Goal: Task Accomplishment & Management: Manage account settings

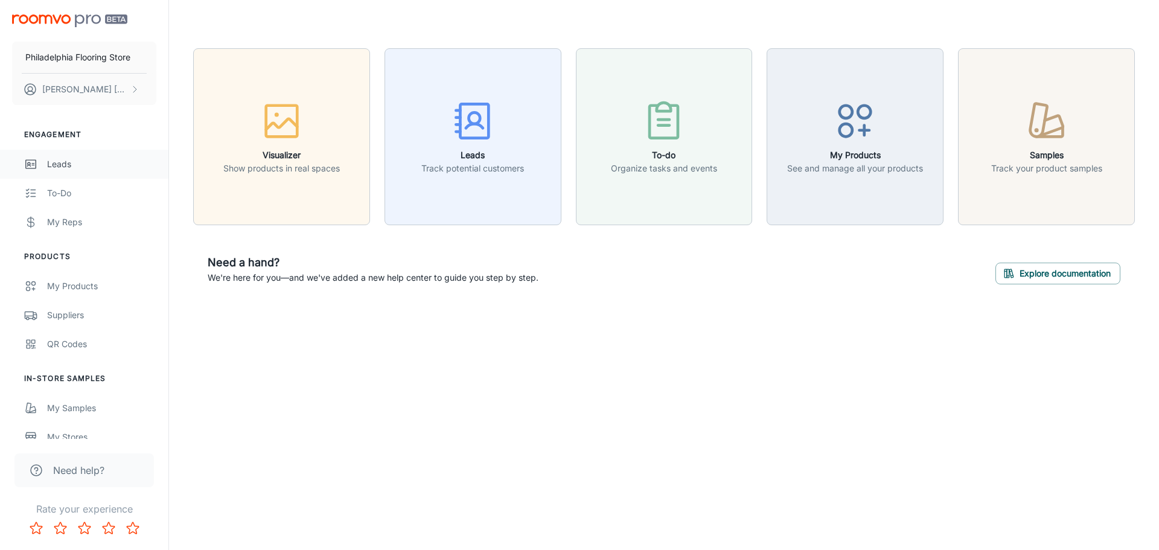
click at [68, 173] on link "Leads" at bounding box center [84, 164] width 168 height 29
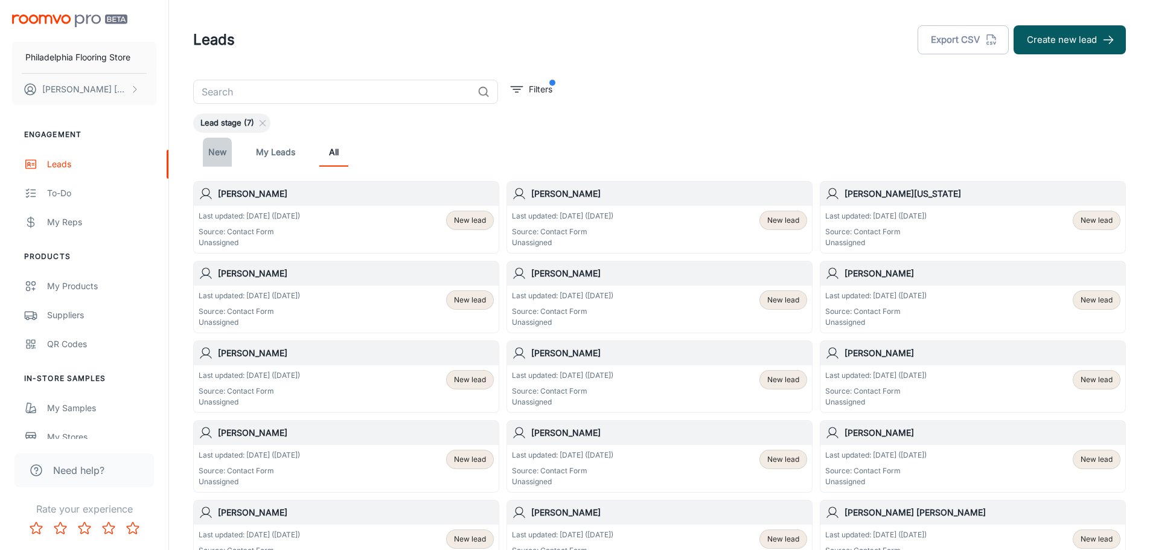
click at [224, 156] on link "New" at bounding box center [217, 152] width 29 height 29
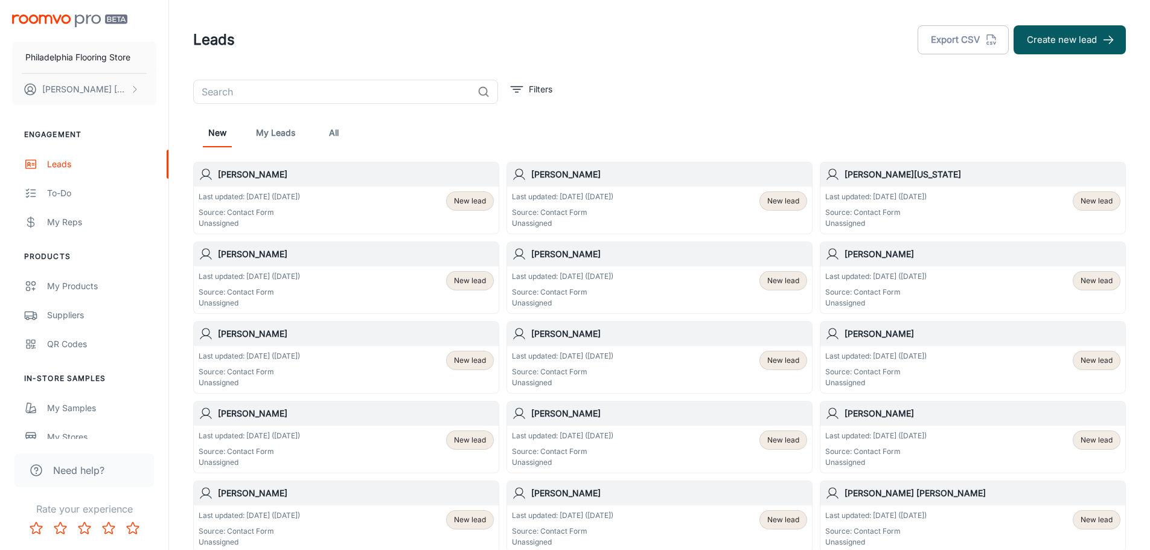
click at [332, 200] on div "Last updated: Oct 9 (1 days ago) Source: Contact Form Unassigned New lead" at bounding box center [346, 209] width 295 height 37
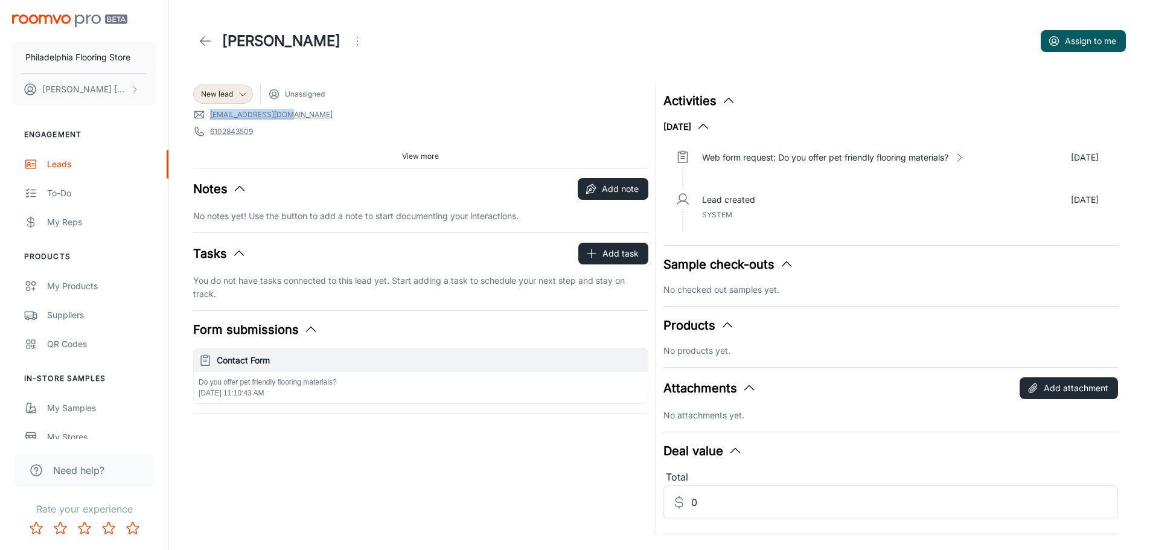
drag, startPoint x: 293, startPoint y: 114, endPoint x: 209, endPoint y: 118, distance: 84.0
click at [209, 118] on span "jayskee75@yahoo.com" at bounding box center [420, 115] width 455 height 12
copy link "jayskee75@yahoo.com"
click at [203, 45] on icon at bounding box center [205, 41] width 14 height 14
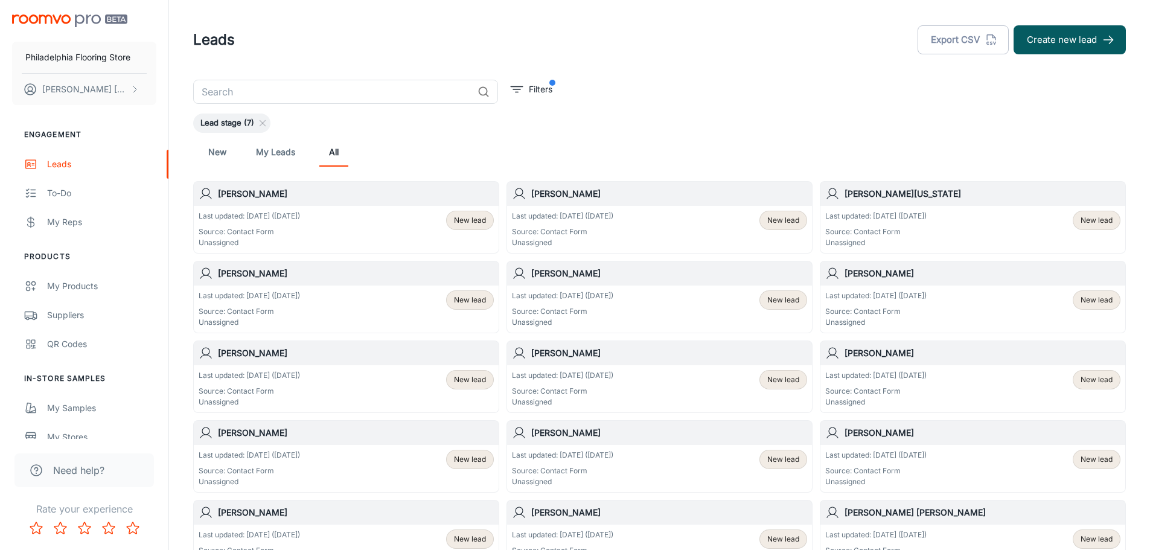
click at [223, 150] on link "New" at bounding box center [217, 152] width 29 height 29
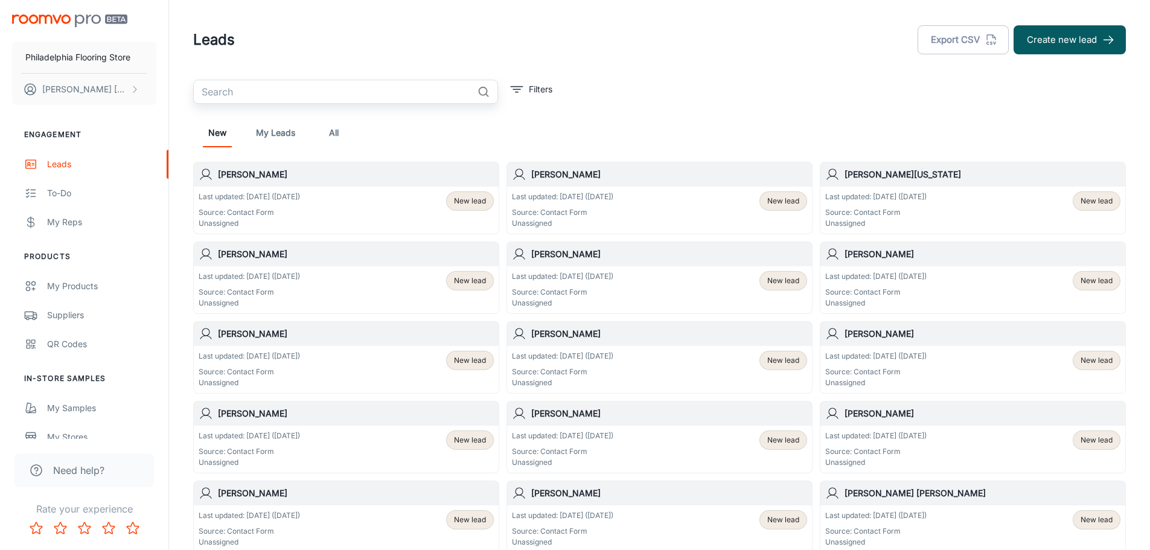
click at [287, 97] on input "text" at bounding box center [332, 92] width 279 height 24
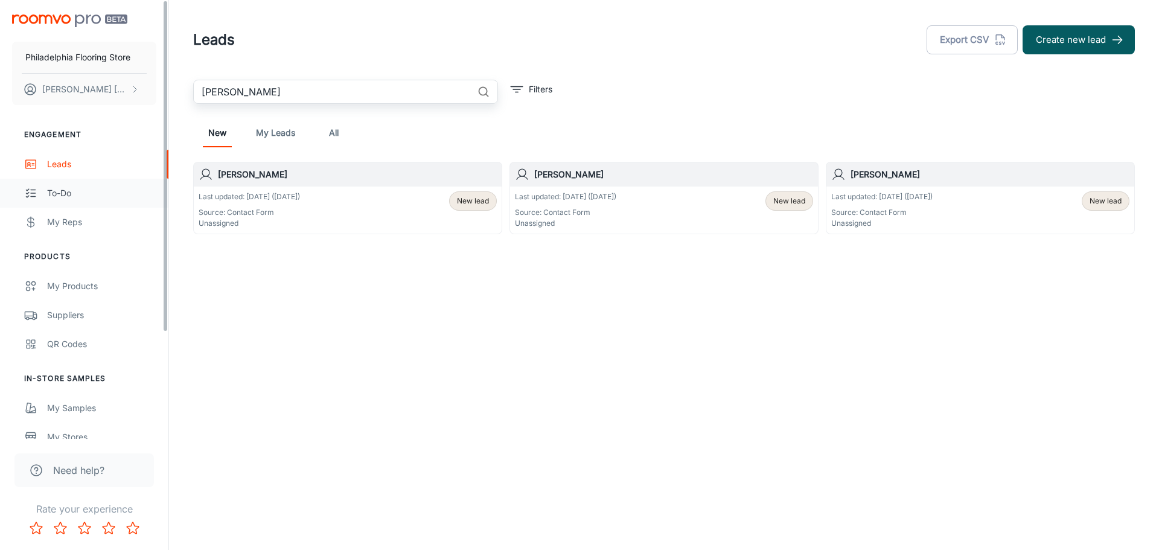
type input "[PERSON_NAME]"
click at [52, 191] on div "To-do" at bounding box center [101, 192] width 109 height 13
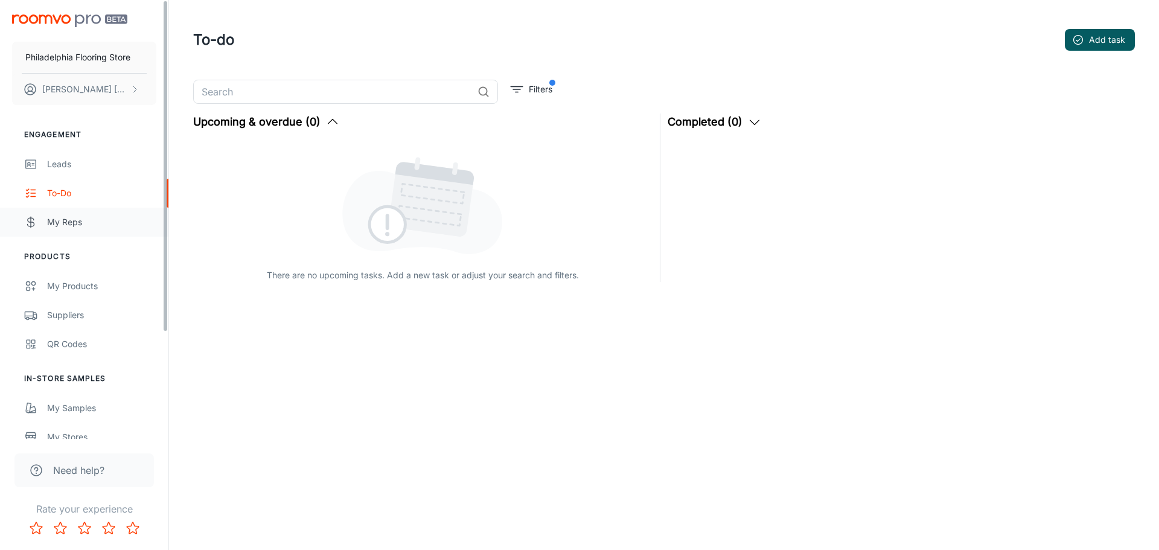
click at [74, 235] on link "My Reps" at bounding box center [84, 222] width 168 height 29
